Goal: Task Accomplishment & Management: Use online tool/utility

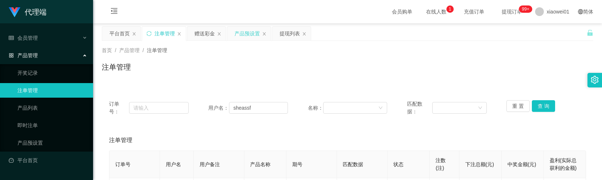
click at [236, 32] on div "产品预设置" at bounding box center [247, 34] width 25 height 14
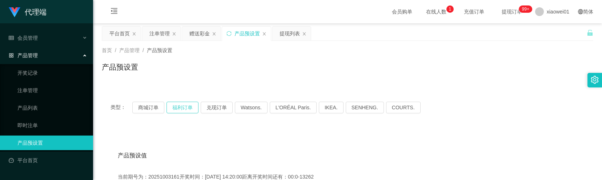
click at [186, 108] on button "福利订单" at bounding box center [183, 108] width 32 height 12
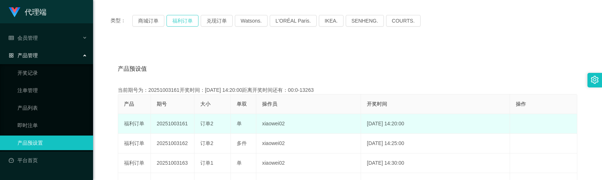
scroll to position [97, 0]
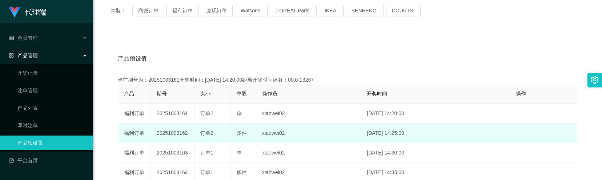
click at [176, 132] on td "20251003162" at bounding box center [173, 133] width 44 height 20
click at [175, 132] on td "20251003162" at bounding box center [173, 133] width 44 height 20
copy td "20251003162"
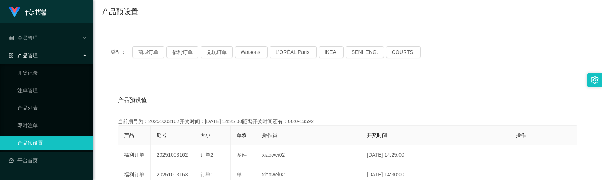
scroll to position [0, 0]
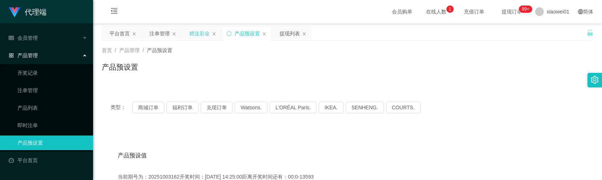
click at [196, 35] on div "赠送彩金" at bounding box center [200, 34] width 20 height 14
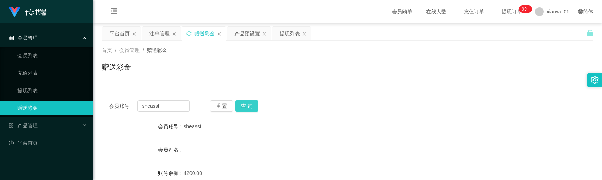
click at [242, 104] on button "查 询" at bounding box center [246, 106] width 23 height 12
click at [243, 104] on button "查 询" at bounding box center [246, 106] width 23 height 12
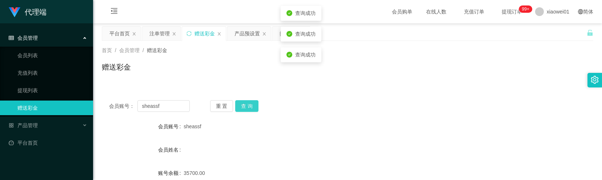
click at [243, 105] on button "查 询" at bounding box center [246, 106] width 23 height 12
click at [244, 106] on button "查 询" at bounding box center [246, 106] width 23 height 12
click at [249, 114] on div "会员账号： sheassf 重 置 查 询 会员账号 sheassf 会员姓名 账号余额 35700.00 操作类型 彩金加款 彩金扣款 金额 确 定" at bounding box center [348, 179] width 492 height 173
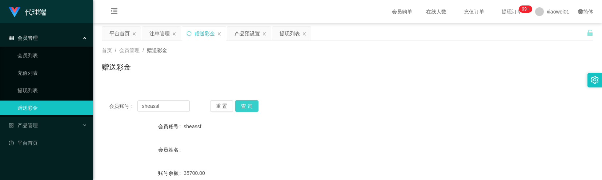
click at [250, 109] on button "查 询" at bounding box center [246, 106] width 23 height 12
click at [250, 109] on button "查 询" at bounding box center [250, 106] width 31 height 12
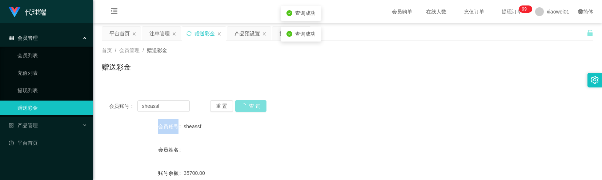
click at [250, 109] on div "重 置 查 询" at bounding box center [250, 106] width 81 height 12
